Goal: Information Seeking & Learning: Learn about a topic

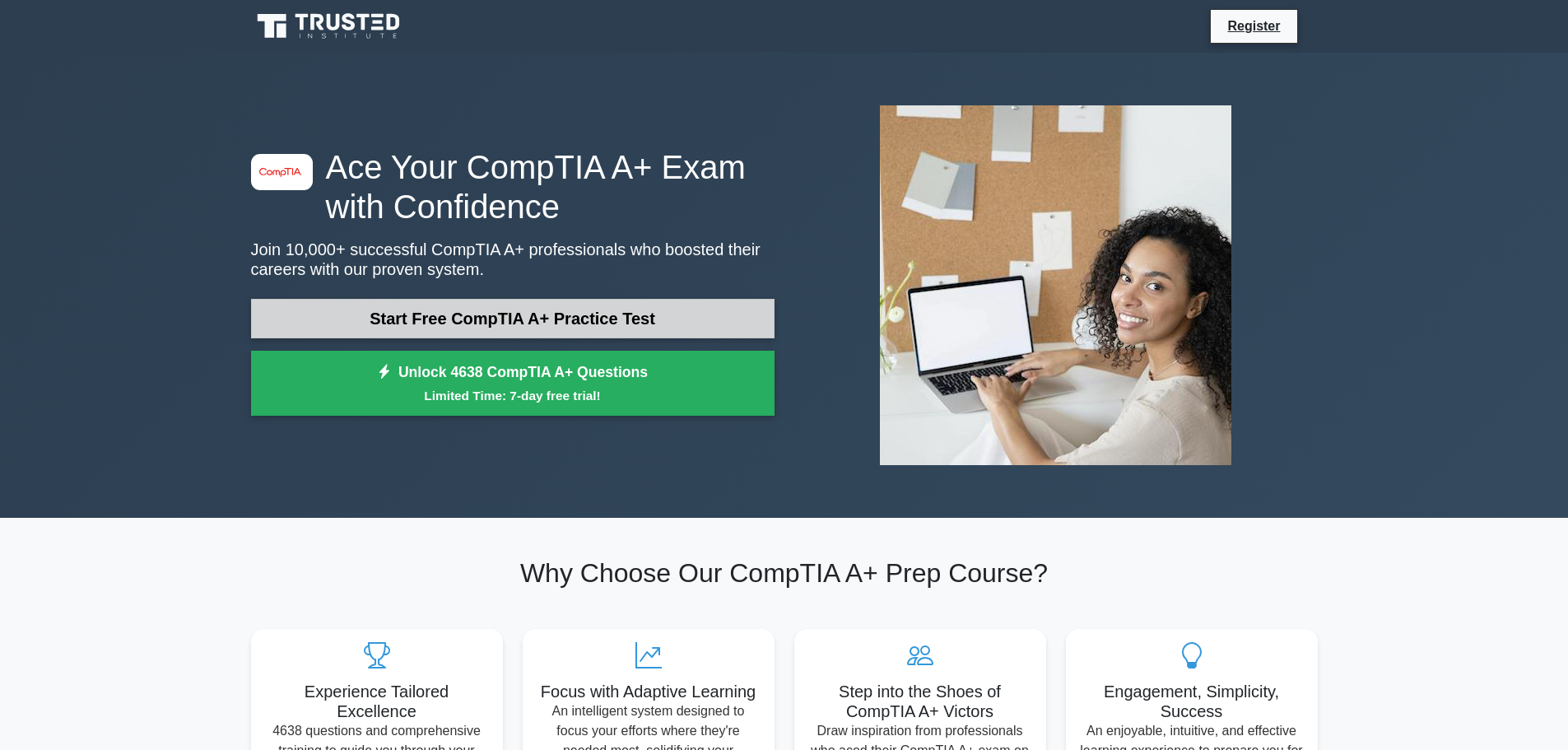
click at [575, 318] on link "Start Free CompTIA A+ Practice Test" at bounding box center [513, 319] width 524 height 39
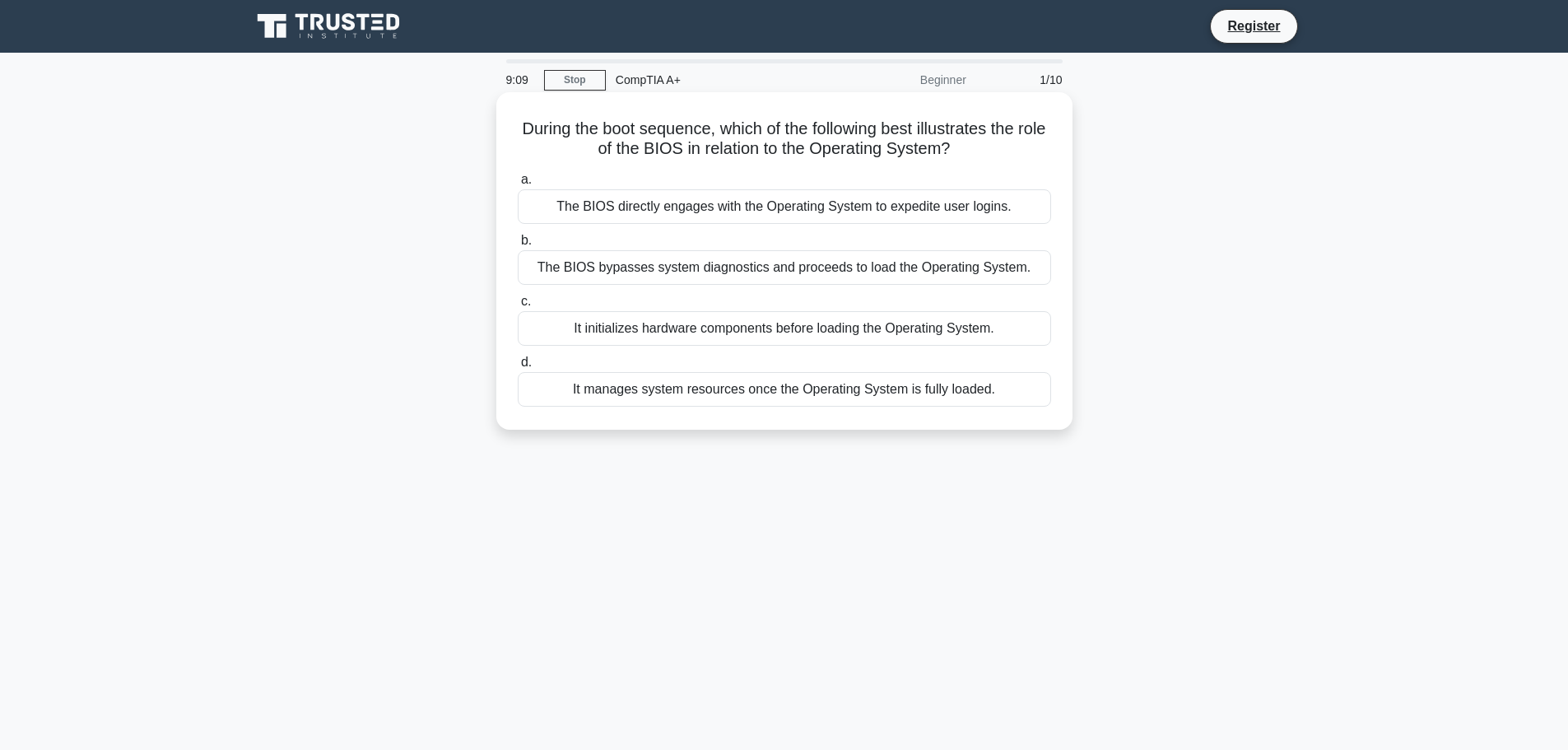
click at [763, 332] on div "It initializes hardware components before loading the Operating System." at bounding box center [785, 328] width 534 height 34
click at [518, 307] on input "c. It initializes hardware components before loading the Operating System." at bounding box center [518, 301] width 0 height 11
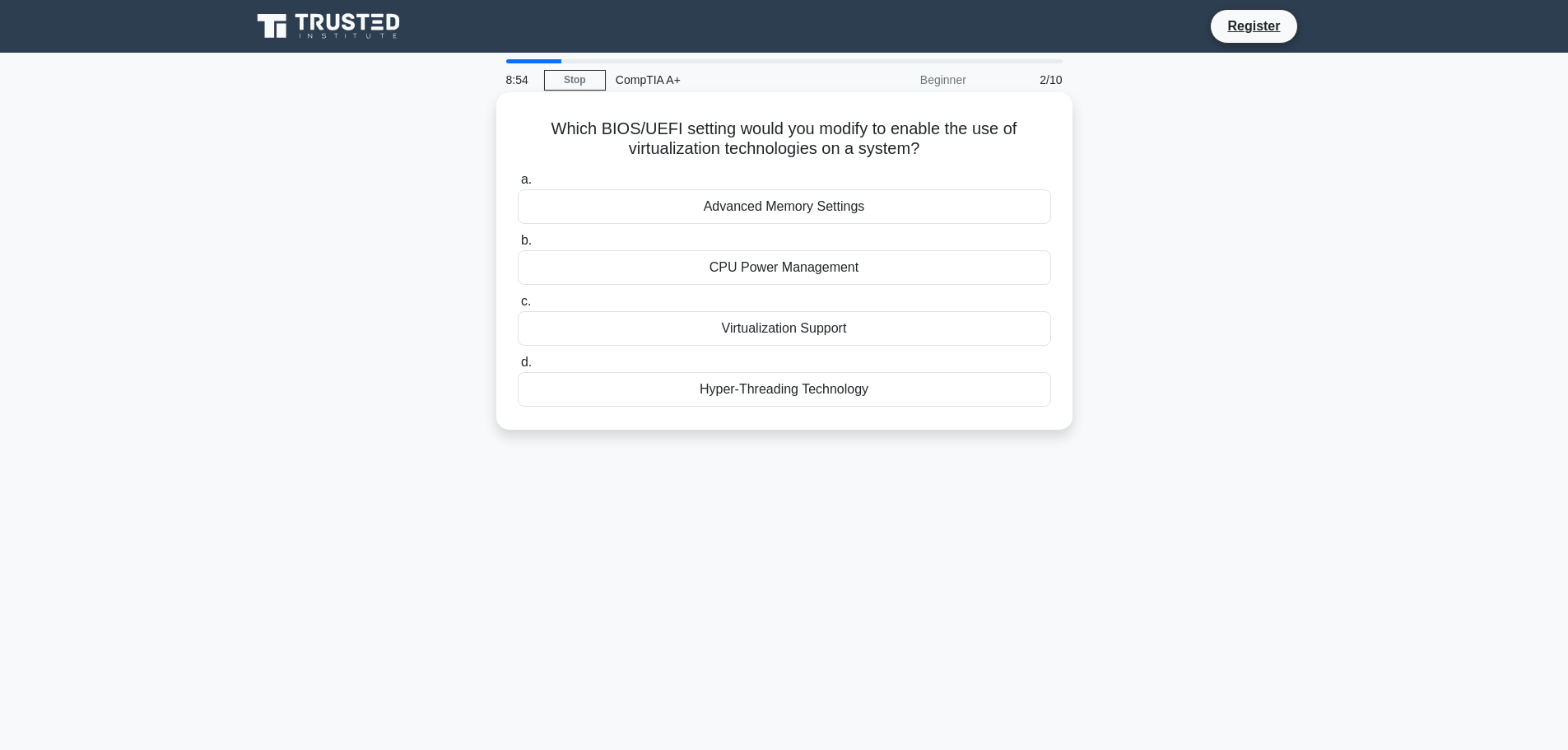
click at [767, 330] on div "Virtualization Support" at bounding box center [785, 328] width 534 height 34
click at [518, 307] on input "c. Virtualization Support" at bounding box center [518, 301] width 0 height 11
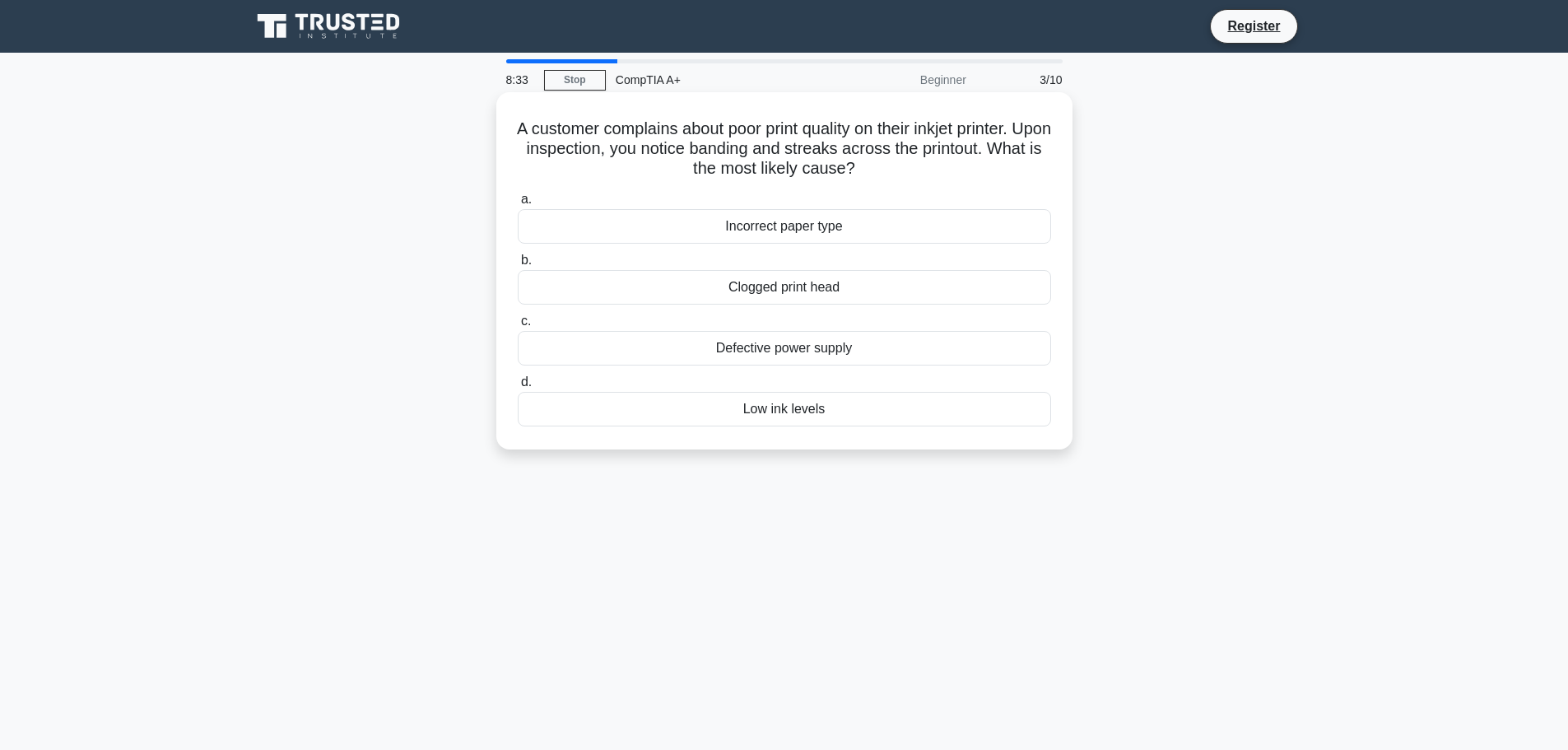
click at [807, 412] on div "Low ink levels" at bounding box center [785, 408] width 534 height 34
click at [518, 388] on input "d. Low ink levels" at bounding box center [518, 382] width 0 height 11
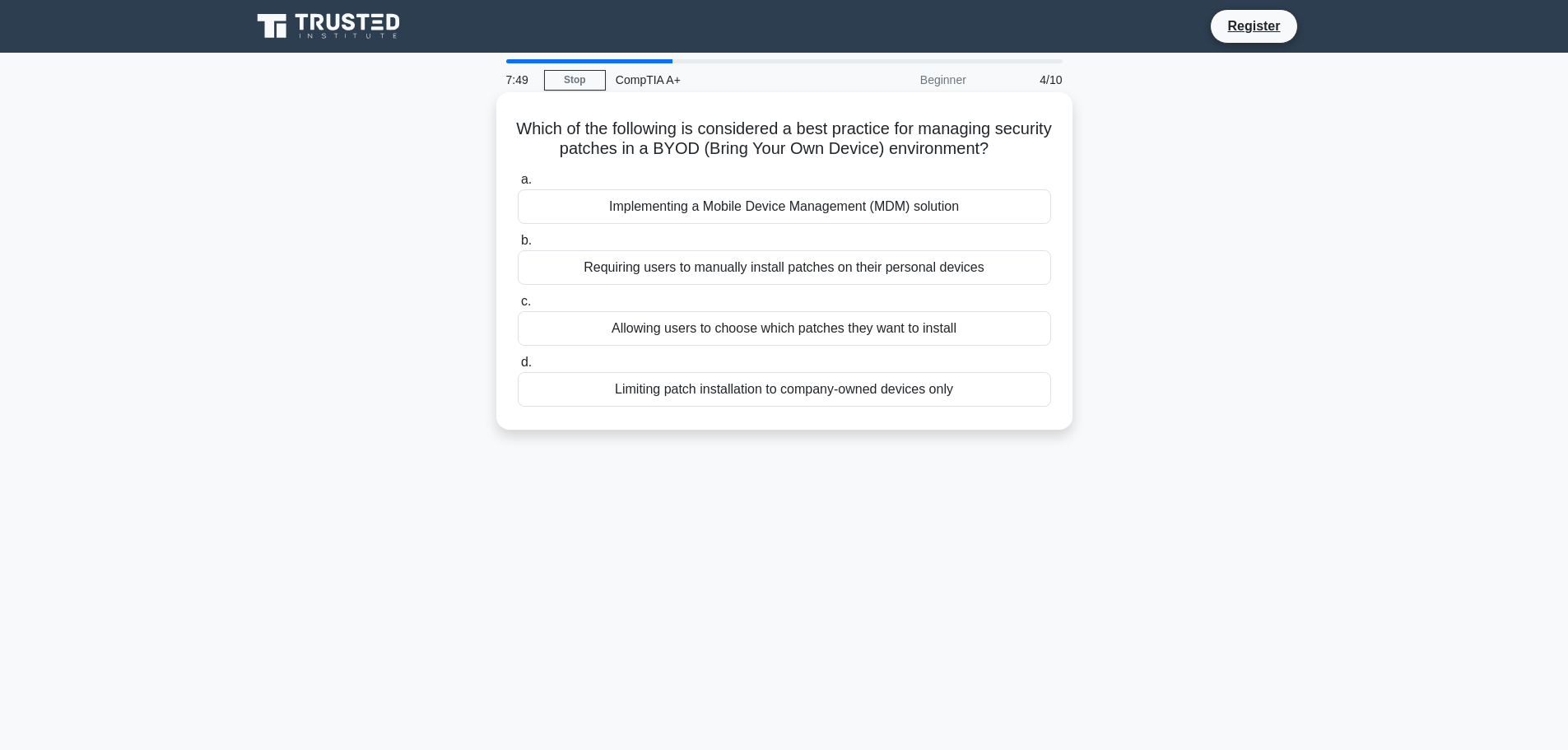
click at [768, 333] on div "Allowing users to choose which patches they want to install" at bounding box center [785, 328] width 534 height 34
click at [518, 307] on input "c. Allowing users to choose which patches they want to install" at bounding box center [518, 301] width 0 height 11
click at [839, 208] on div "It initializes hardware and loads the operating system" at bounding box center [785, 206] width 534 height 34
click at [518, 186] on input "a. It initializes hardware and loads the operating system" at bounding box center [518, 180] width 0 height 11
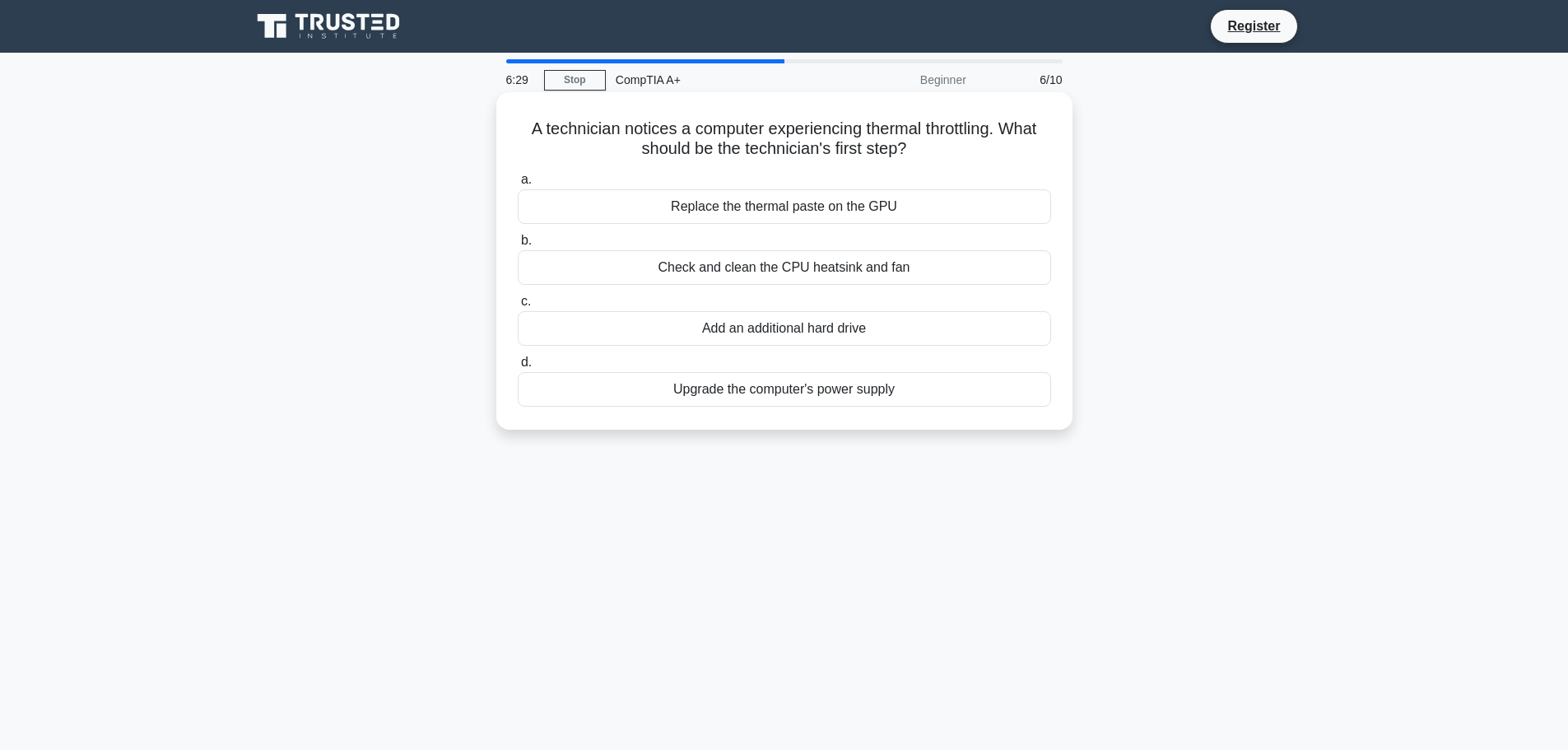
drag, startPoint x: 910, startPoint y: 148, endPoint x: 523, endPoint y: 128, distance: 387.5
click at [523, 128] on h5 "A technician notices a computer experiencing thermal throttling. What should be…" at bounding box center [784, 139] width 537 height 41
copy h5 "A technician notices a computer experiencing thermal throttling. What should be…"
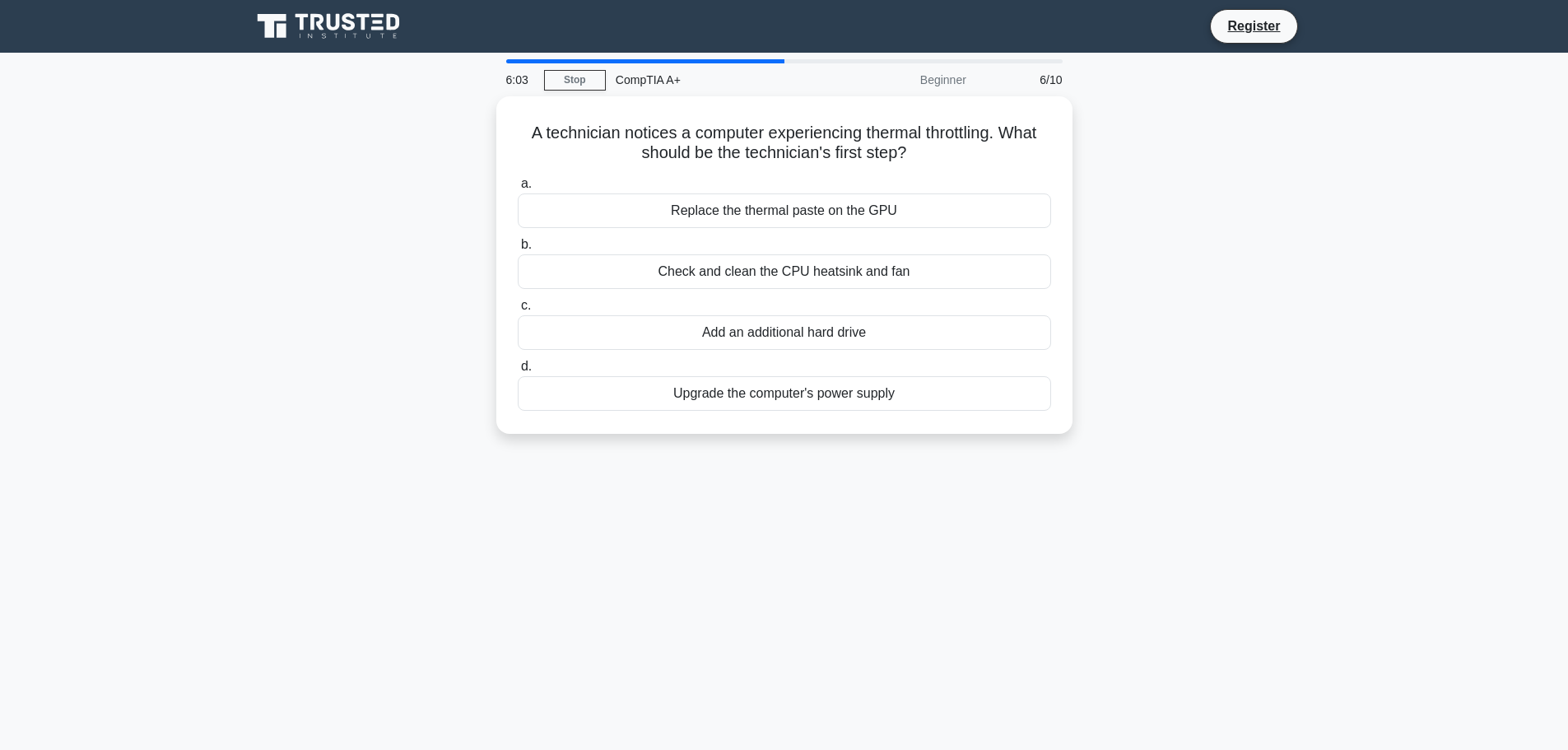
click at [1248, 237] on div "A technician notices a computer experiencing thermal throttling. What should be…" at bounding box center [784, 275] width 1086 height 357
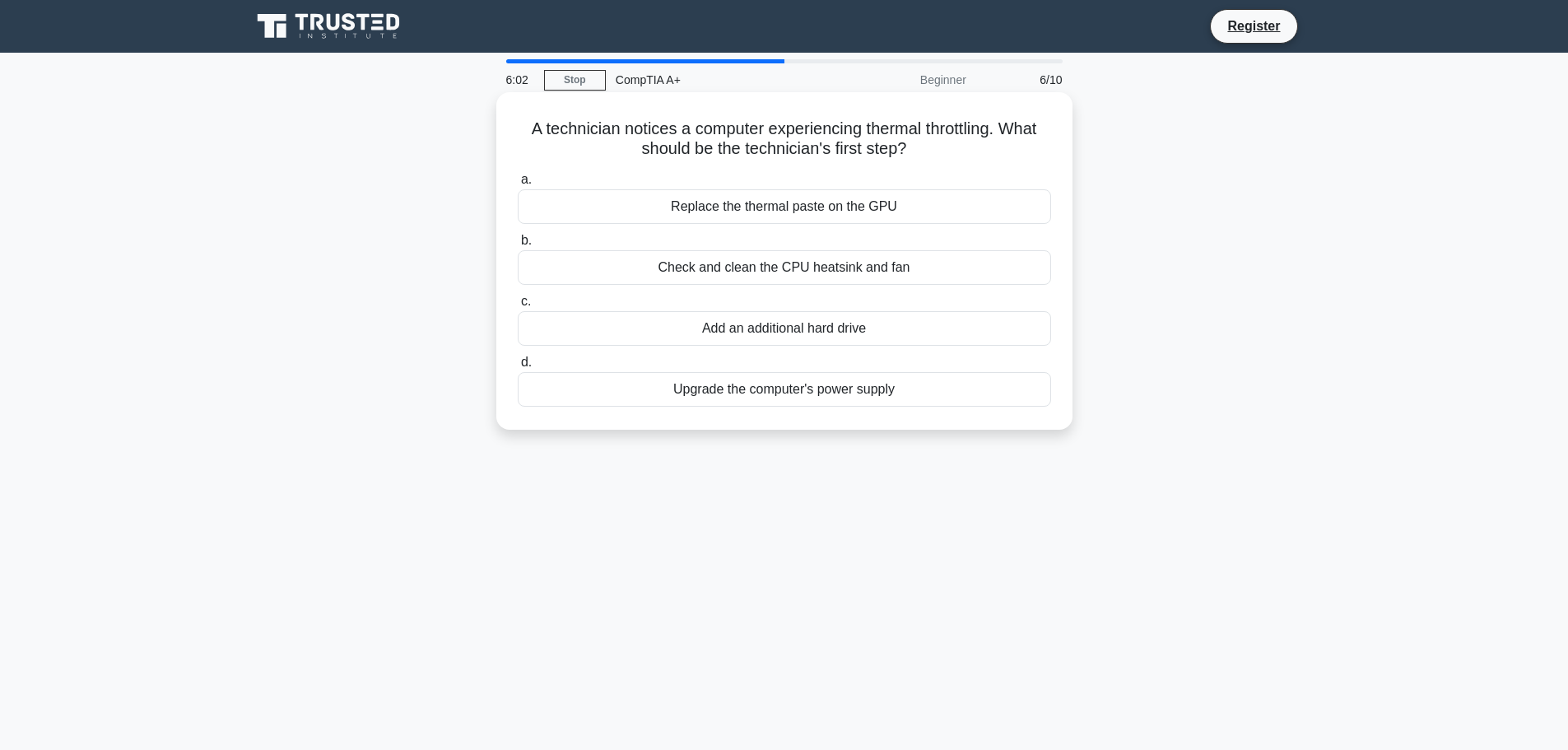
click at [849, 267] on div "Check and clean the CPU heatsink and fan" at bounding box center [785, 267] width 534 height 34
click at [518, 246] on input "b. Check and clean the CPU heatsink and fan" at bounding box center [518, 241] width 0 height 11
drag, startPoint x: 1003, startPoint y: 147, endPoint x: 524, endPoint y: 135, distance: 479.2
click at [524, 135] on h5 "When establishing a connection to a web server, what difference does the presen…" at bounding box center [784, 139] width 537 height 41
copy h5 "When establishing a connection to a web server, what difference does the presen…"
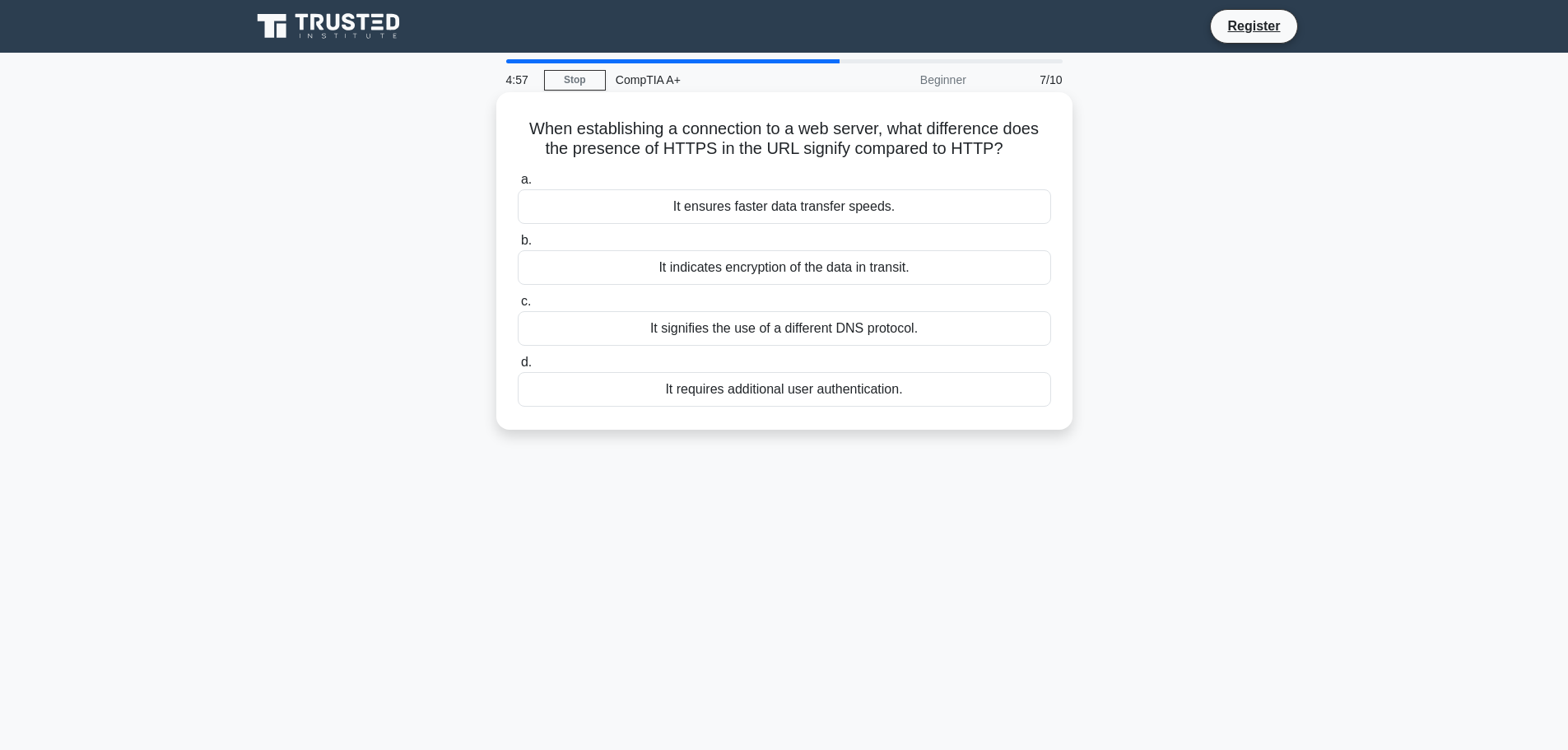
click at [810, 263] on div "It indicates encryption of the data in transit." at bounding box center [785, 267] width 534 height 34
click at [518, 246] on input "b. It indicates encryption of the data in transit." at bounding box center [518, 241] width 0 height 11
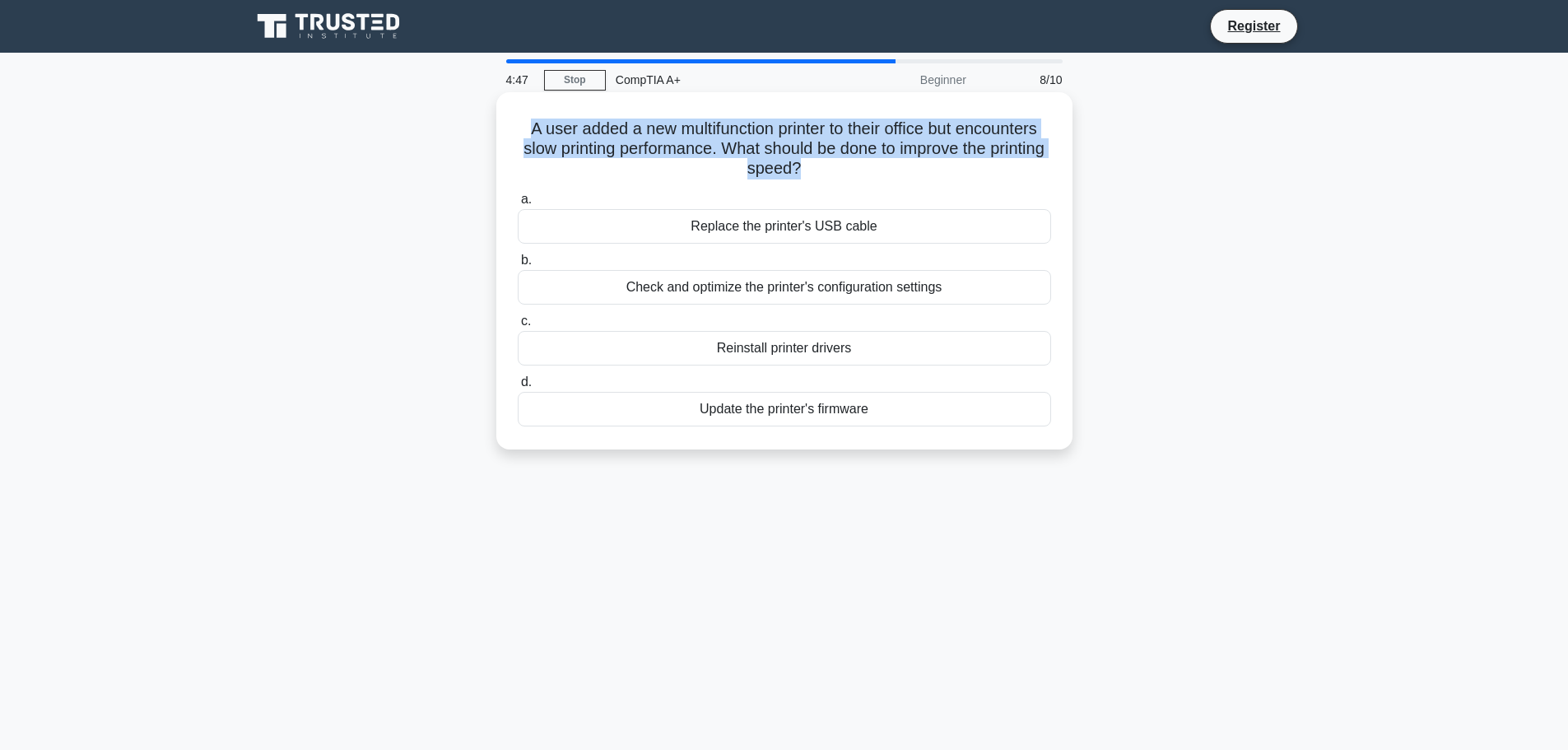
drag, startPoint x: 830, startPoint y: 171, endPoint x: 518, endPoint y: 124, distance: 315.5
click at [518, 124] on h5 "A user added a new multifunction printer to their office but encounters slow pr…" at bounding box center [784, 149] width 537 height 61
copy h5 "A user added a new multifunction printer to their office but encounters slow pr…"
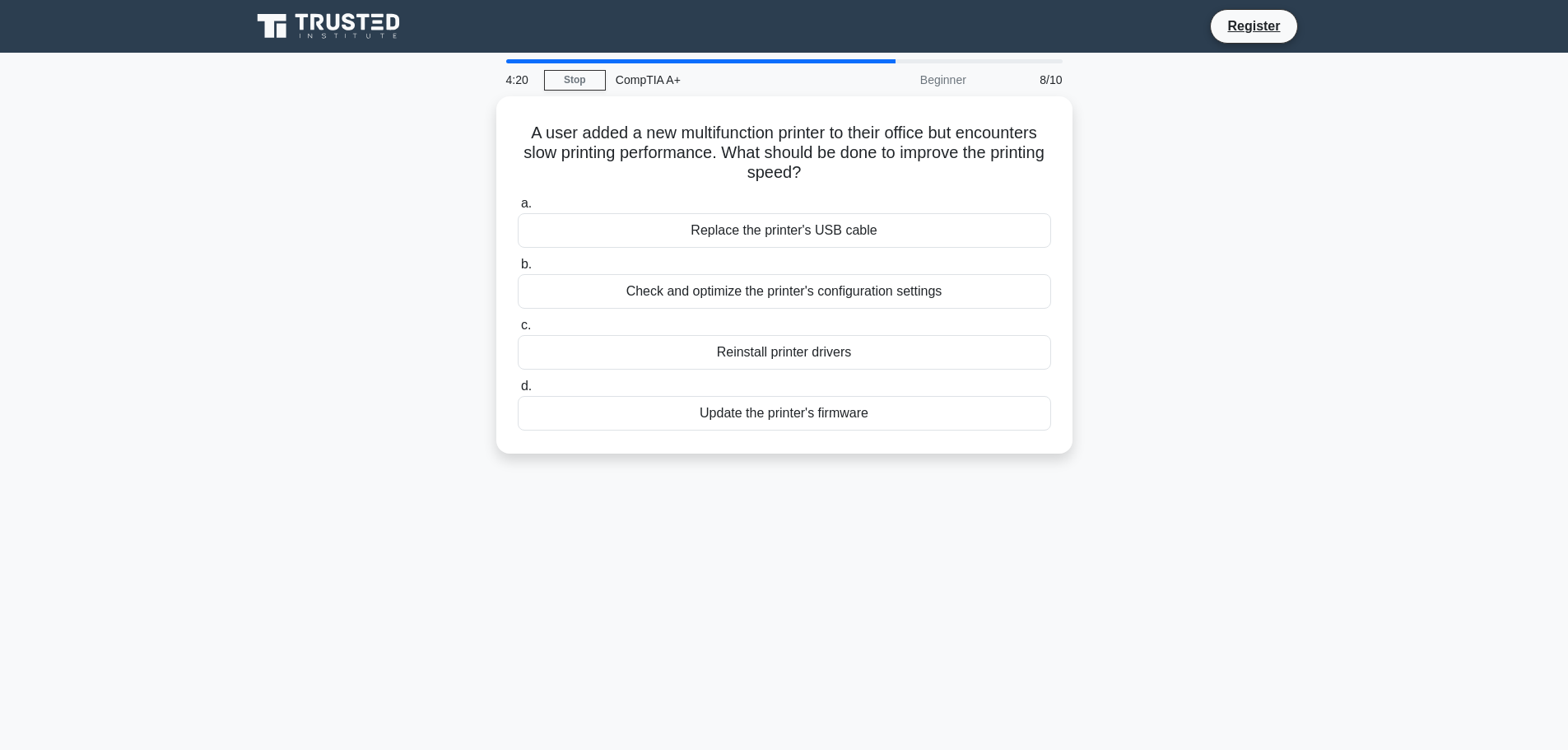
click at [1168, 229] on div "A user added a new multifunction printer to their office but encounters slow pr…" at bounding box center [784, 285] width 1086 height 377
click at [858, 288] on div "Check and optimize the printer's configuration settings" at bounding box center [785, 287] width 534 height 34
click at [518, 266] on input "b. Check and optimize the printer's configuration settings" at bounding box center [518, 260] width 0 height 11
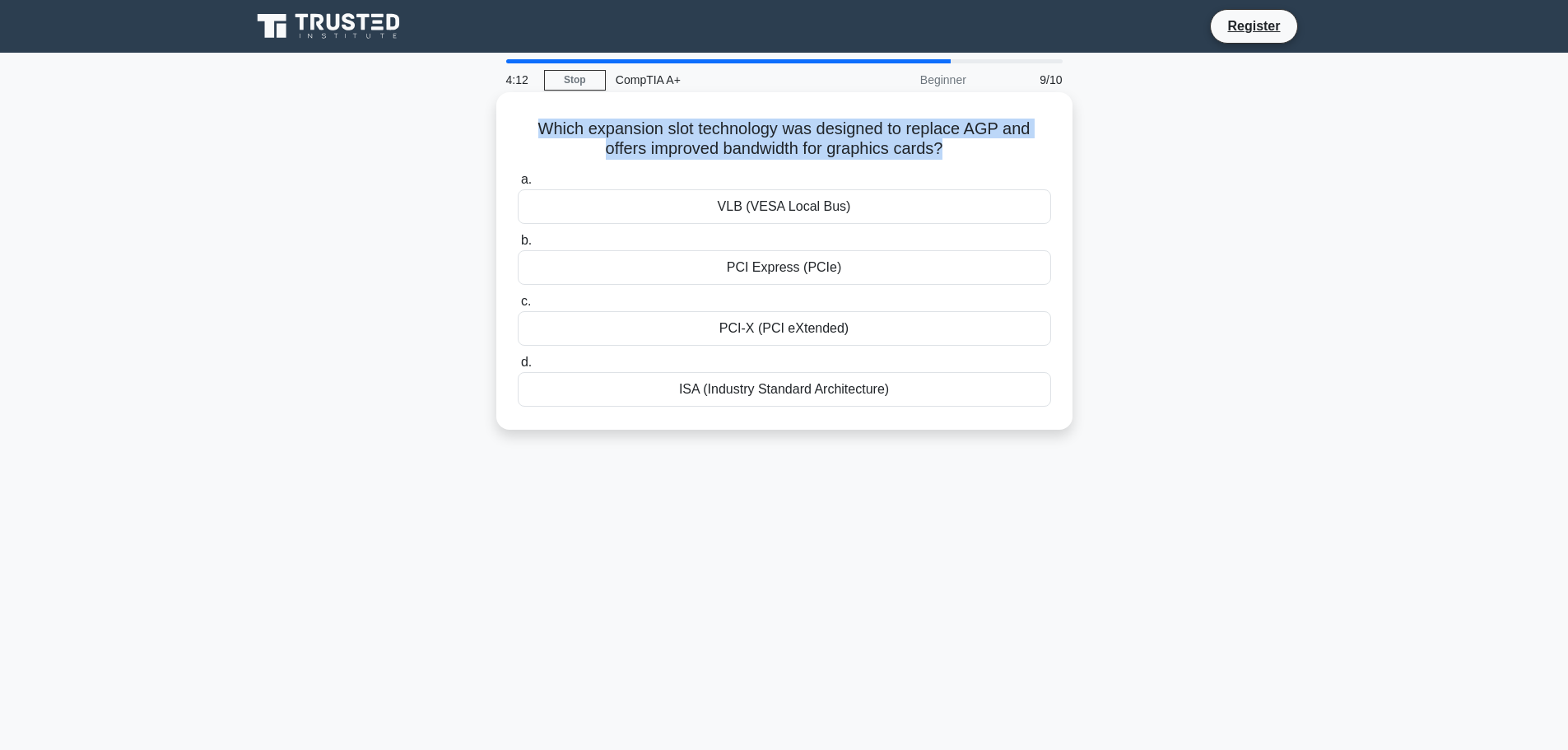
drag, startPoint x: 945, startPoint y: 150, endPoint x: 539, endPoint y: 136, distance: 406.2
click at [539, 136] on h5 "Which expansion slot technology was designed to replace AGP and offers improved…" at bounding box center [784, 139] width 537 height 41
copy h5 "Which expansion slot technology was designed to replace AGP and offers improved…"
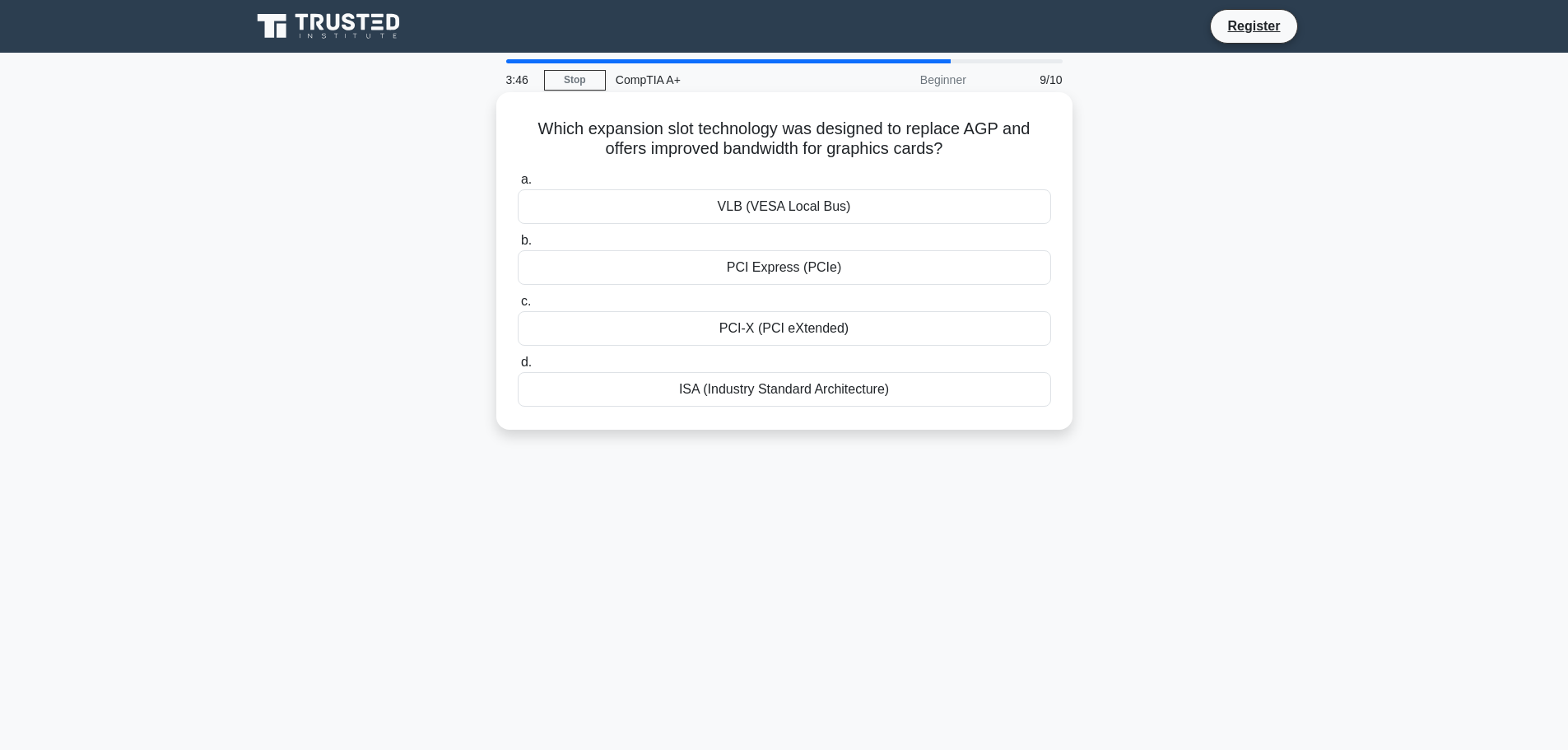
click at [837, 268] on div "PCI Express (PCIe)" at bounding box center [785, 267] width 534 height 34
click at [518, 246] on input "b. PCI Express (PCIe)" at bounding box center [518, 241] width 0 height 11
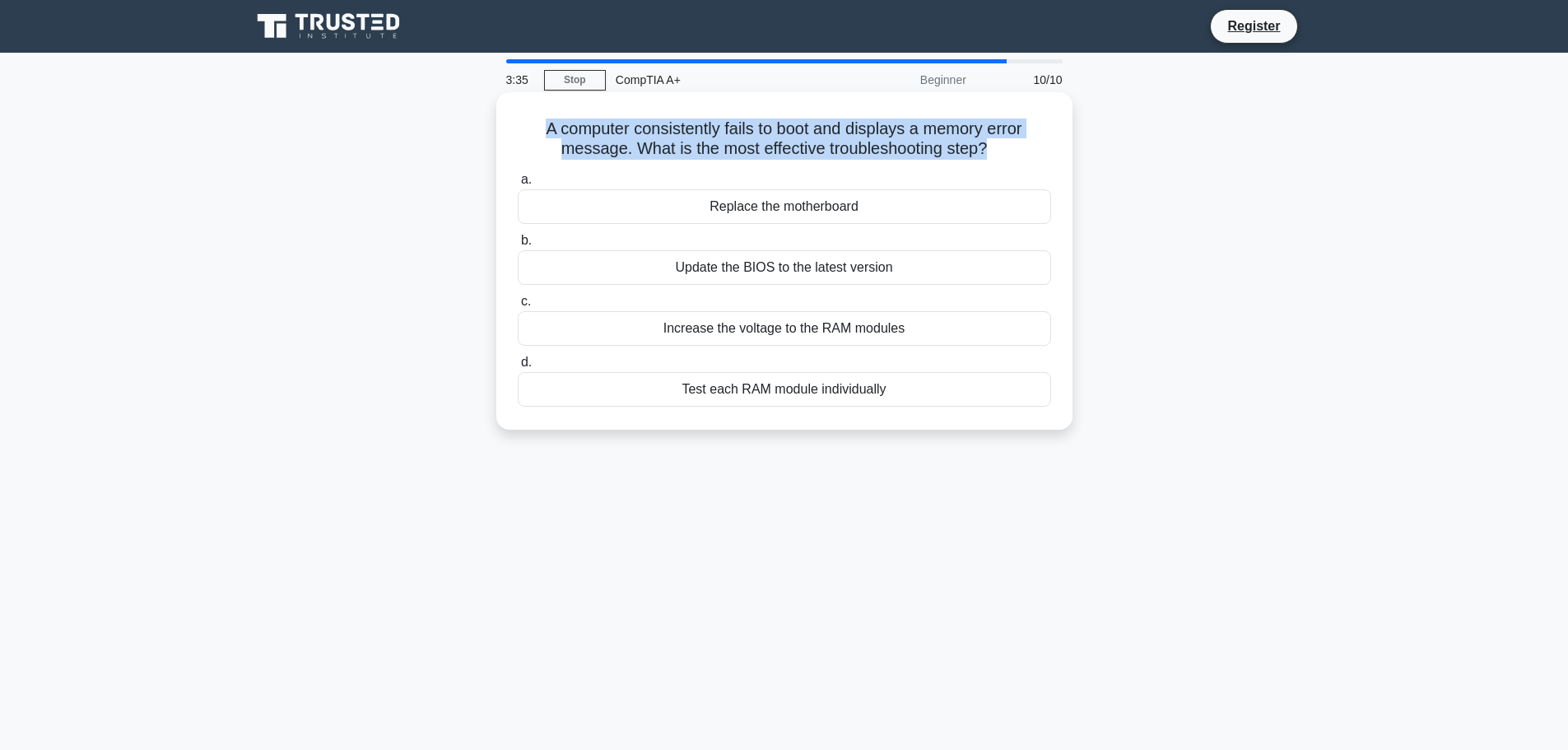
drag, startPoint x: 976, startPoint y: 145, endPoint x: 537, endPoint y: 131, distance: 439.2
click at [537, 131] on h5 "A computer consistently fails to boot and displays a memory error message. What…" at bounding box center [784, 139] width 537 height 41
copy h5 "A computer consistently fails to boot and displays a memory error message. What…"
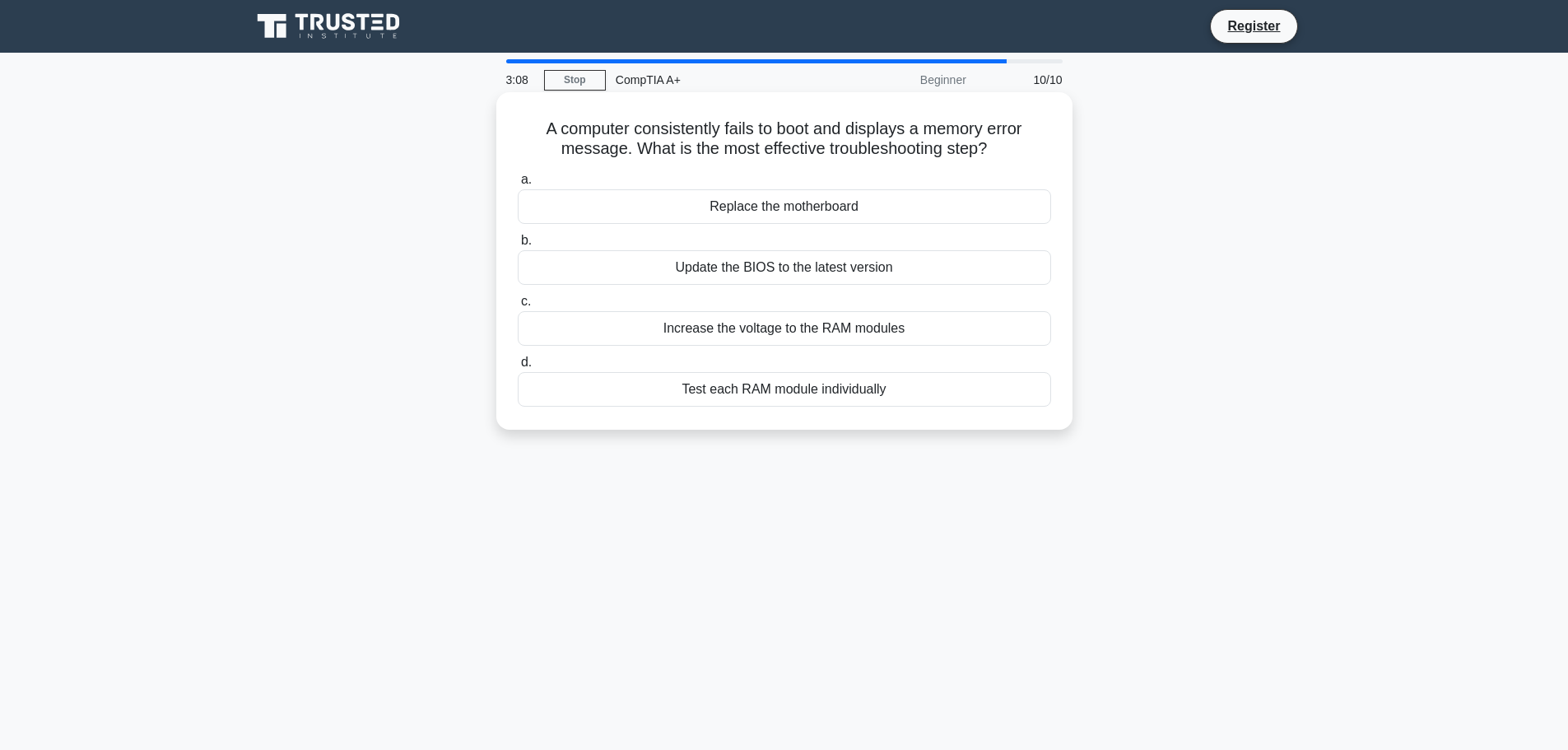
click at [817, 391] on div "Test each RAM module individually" at bounding box center [785, 389] width 534 height 34
click at [518, 368] on input "d. Test each RAM module individually" at bounding box center [518, 362] width 0 height 11
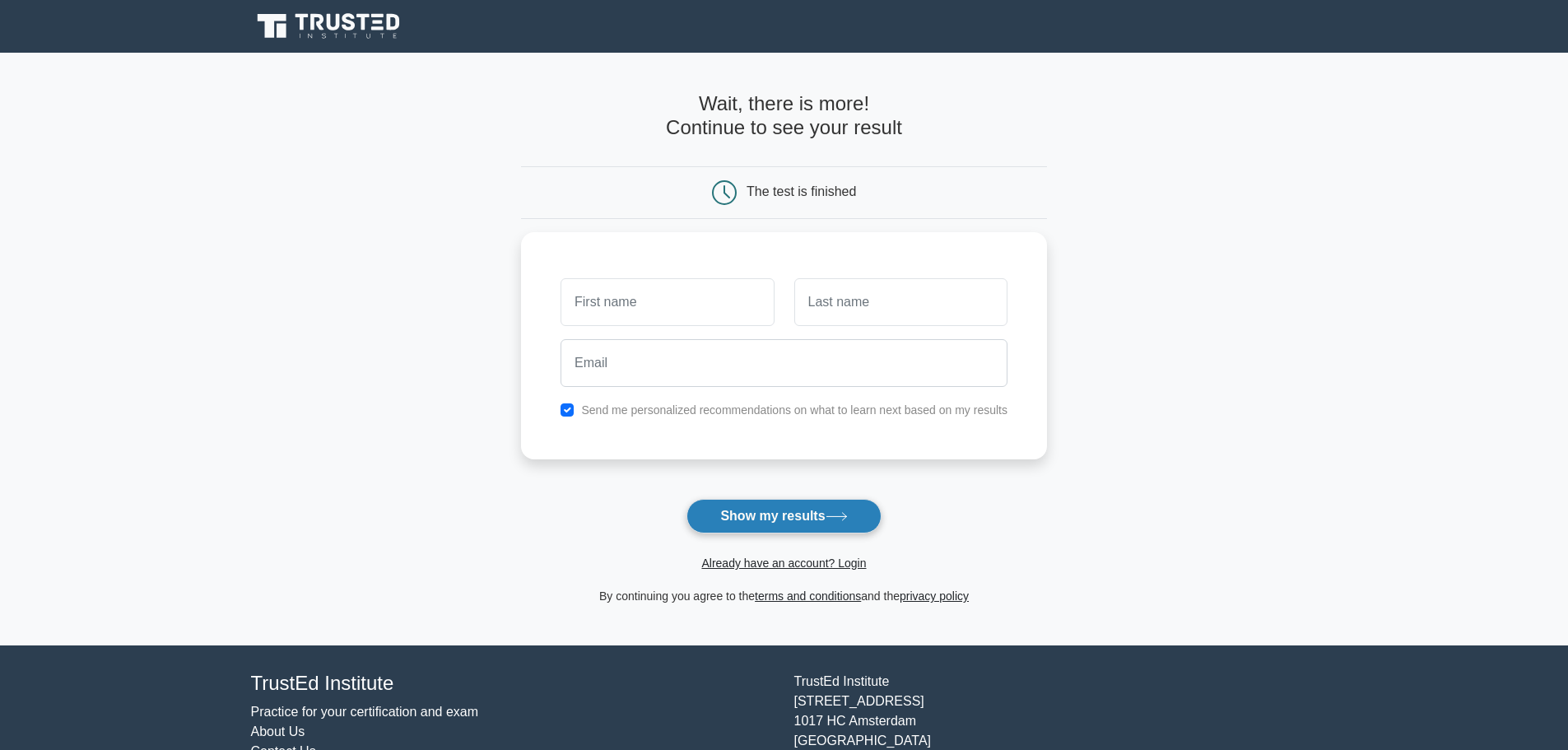
click at [784, 515] on button "Show my results" at bounding box center [784, 515] width 194 height 34
